Goal: Navigation & Orientation: Find specific page/section

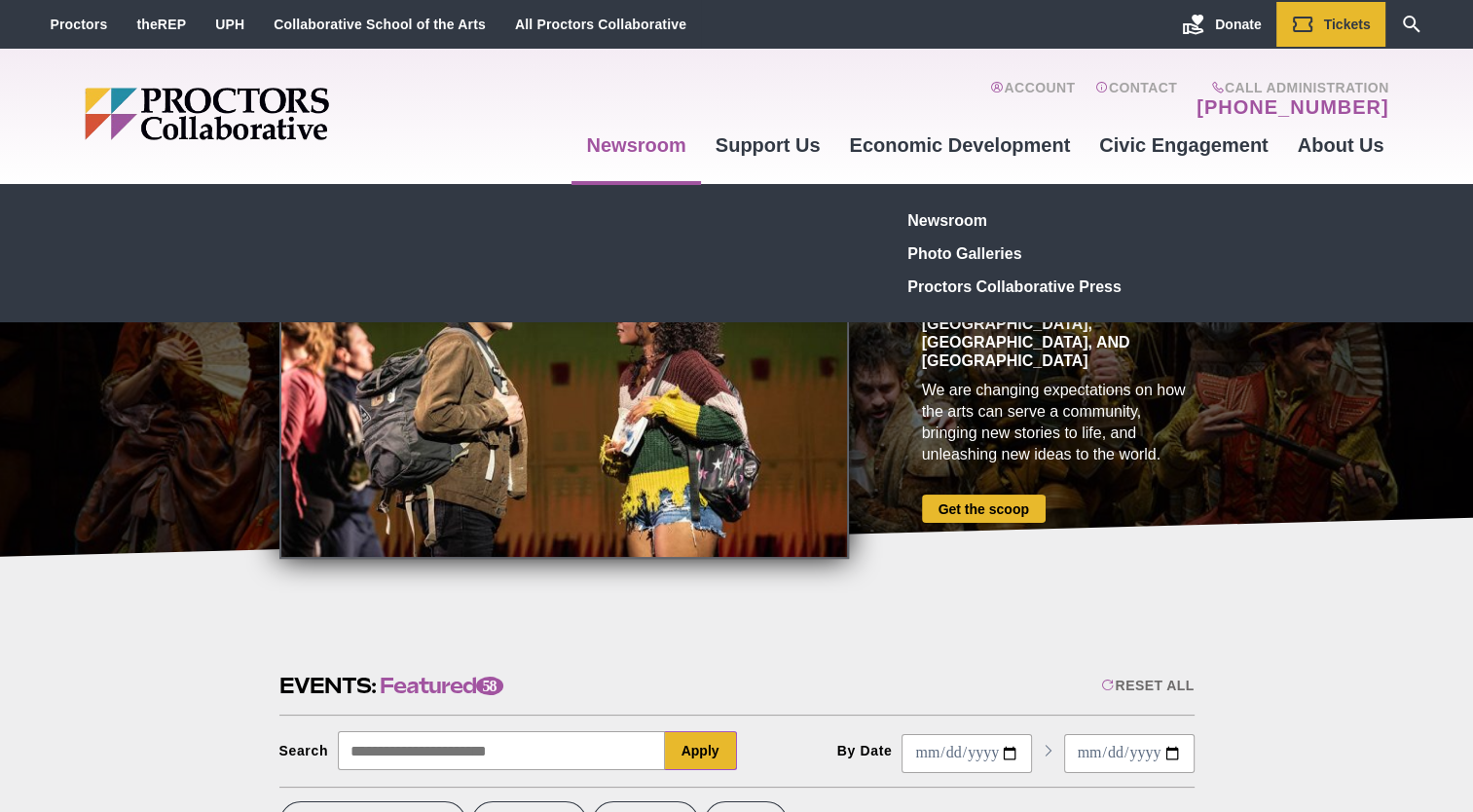
click at [608, 151] on link "Newsroom" at bounding box center [635, 145] width 128 height 53
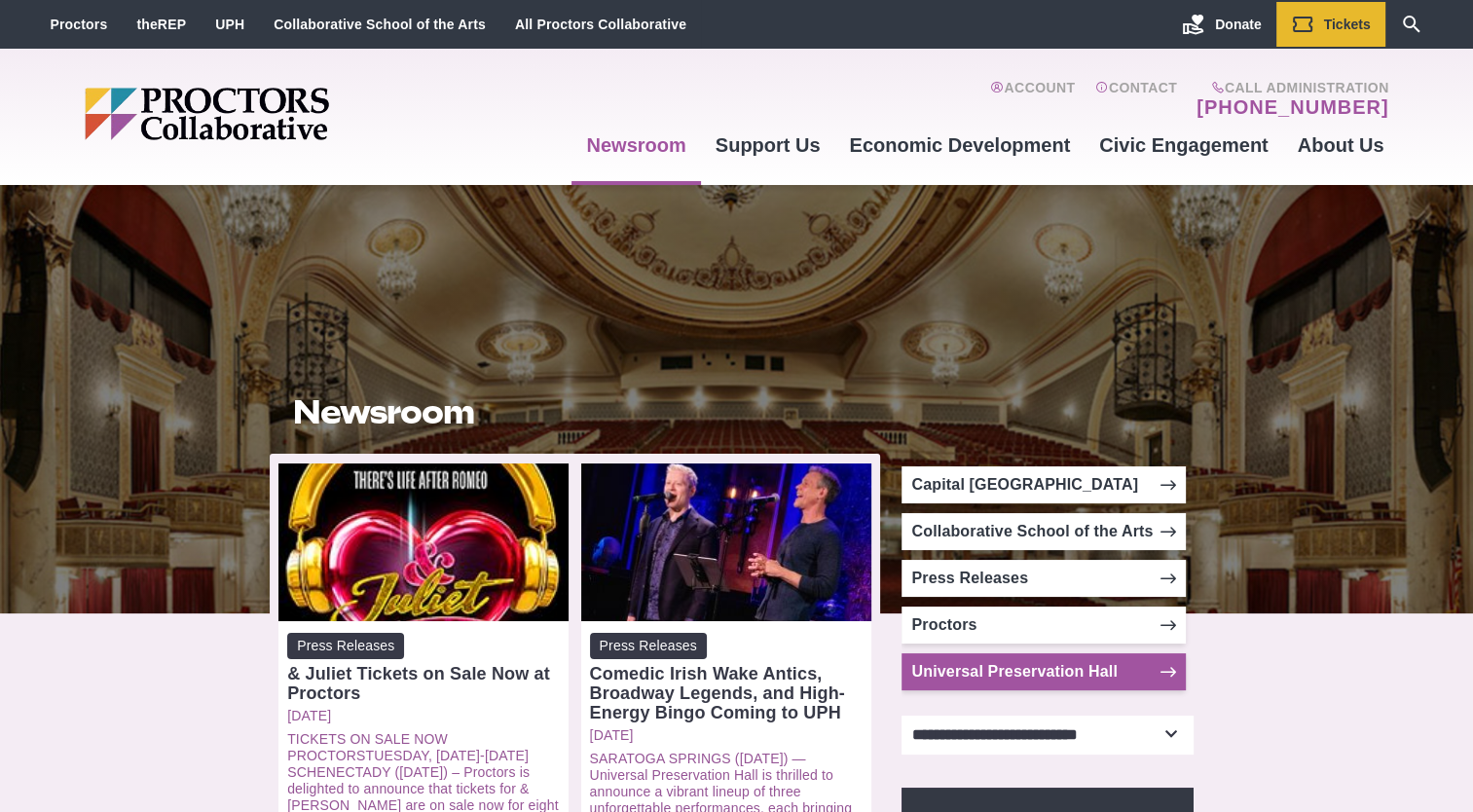
click at [957, 675] on link "Universal Preservation Hall" at bounding box center [1043, 672] width 285 height 37
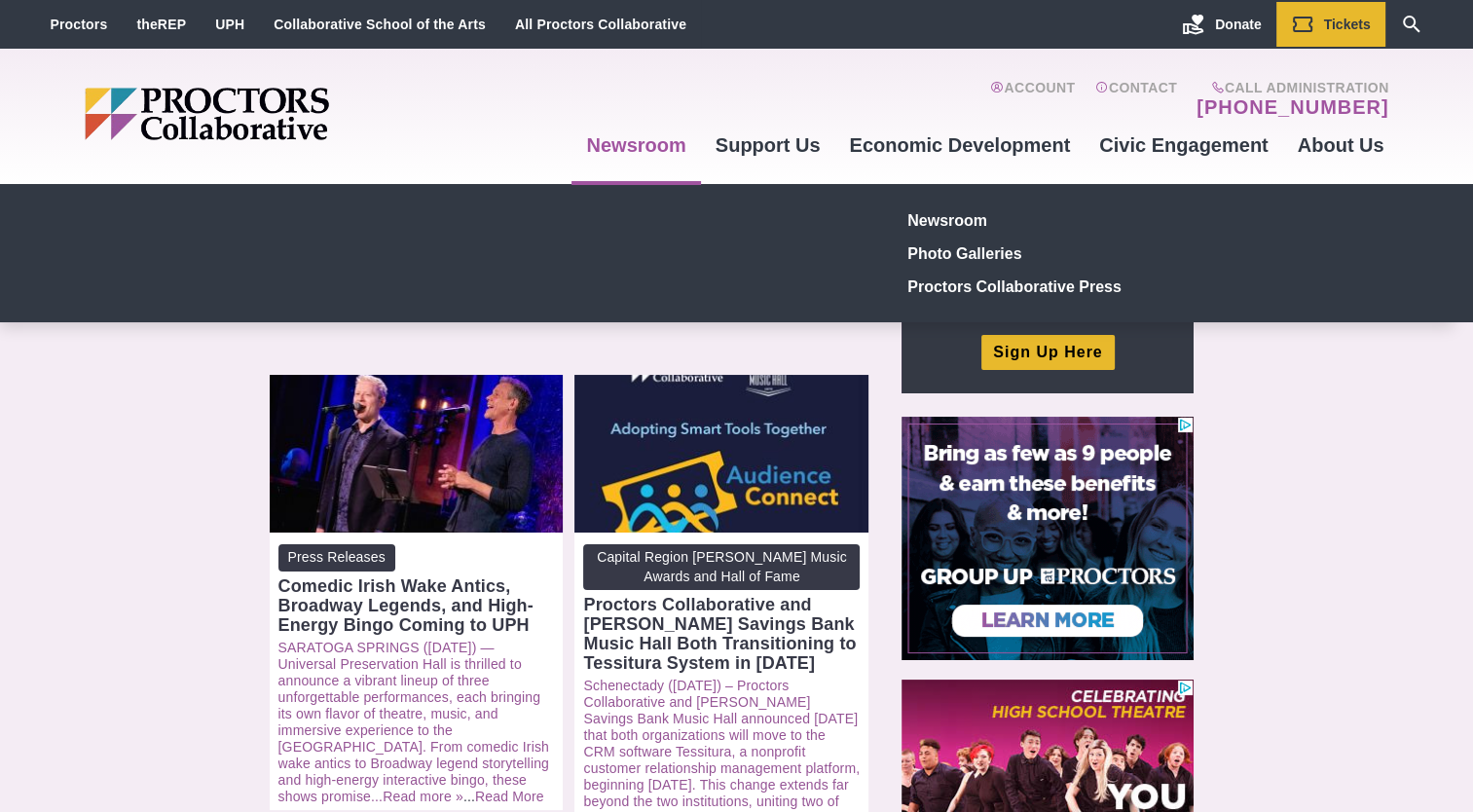
click at [643, 146] on link "Newsroom" at bounding box center [635, 145] width 128 height 53
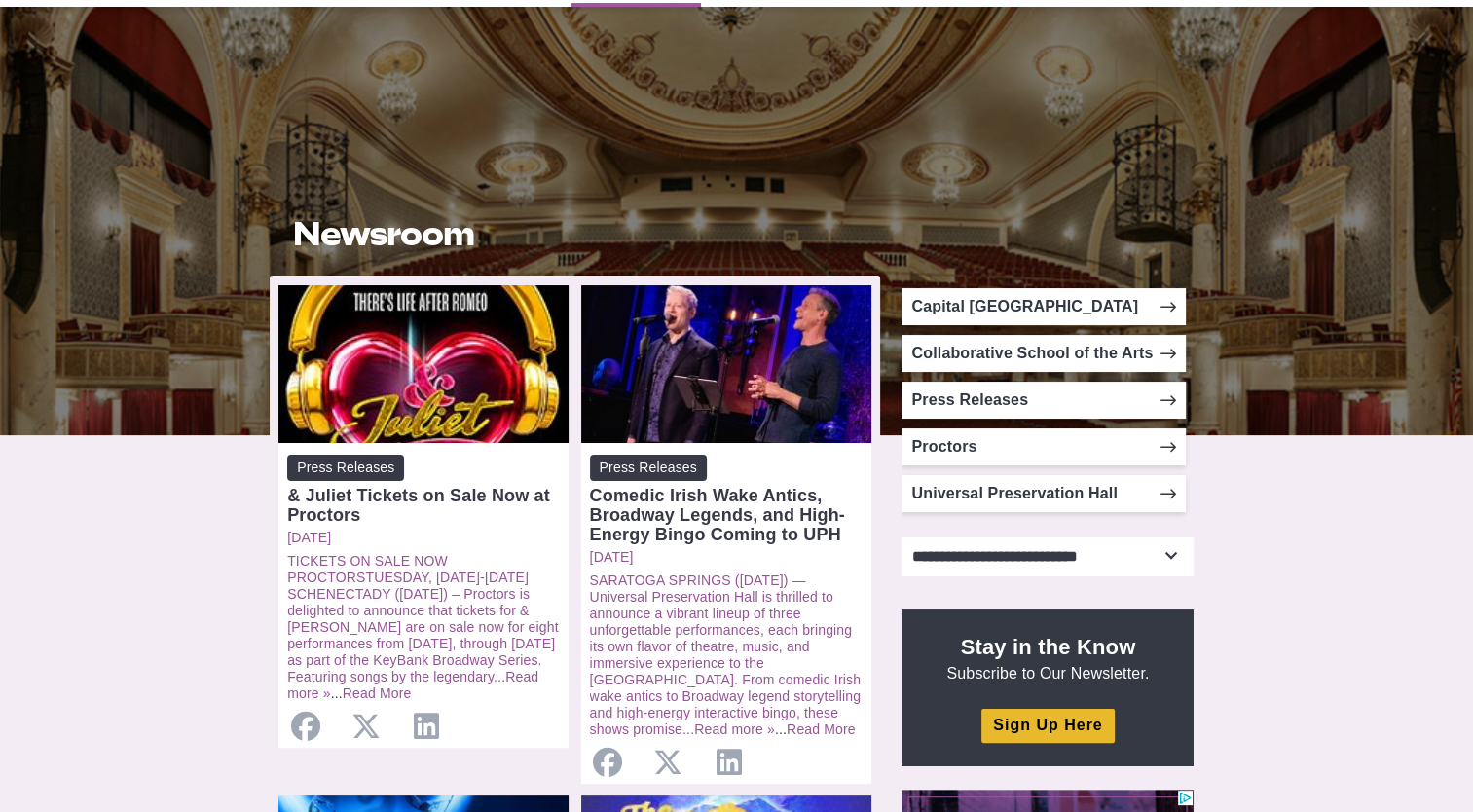
scroll to position [195, 0]
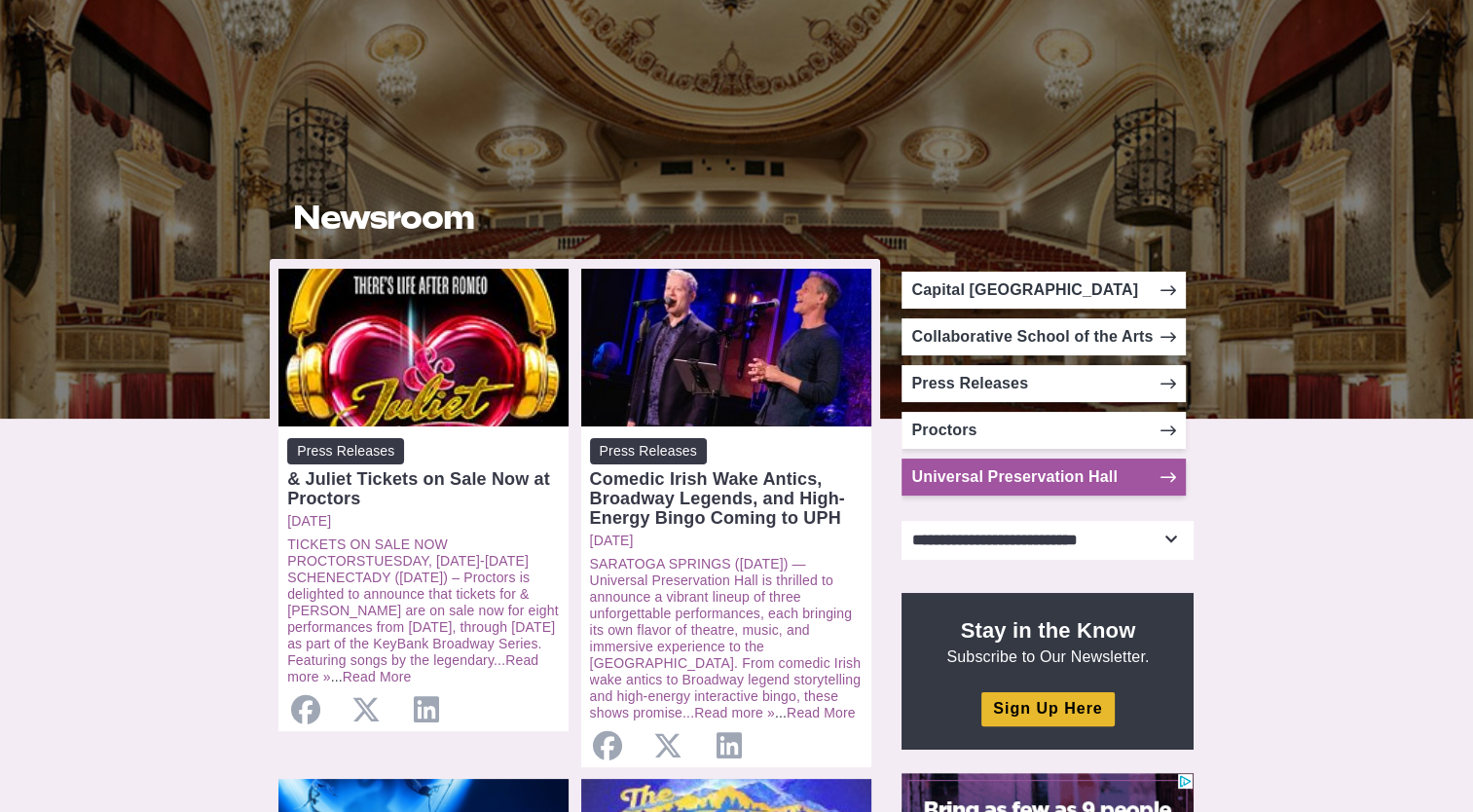
click at [1157, 474] on link "Universal Preservation Hall" at bounding box center [1043, 477] width 285 height 37
